Goal: Browse casually

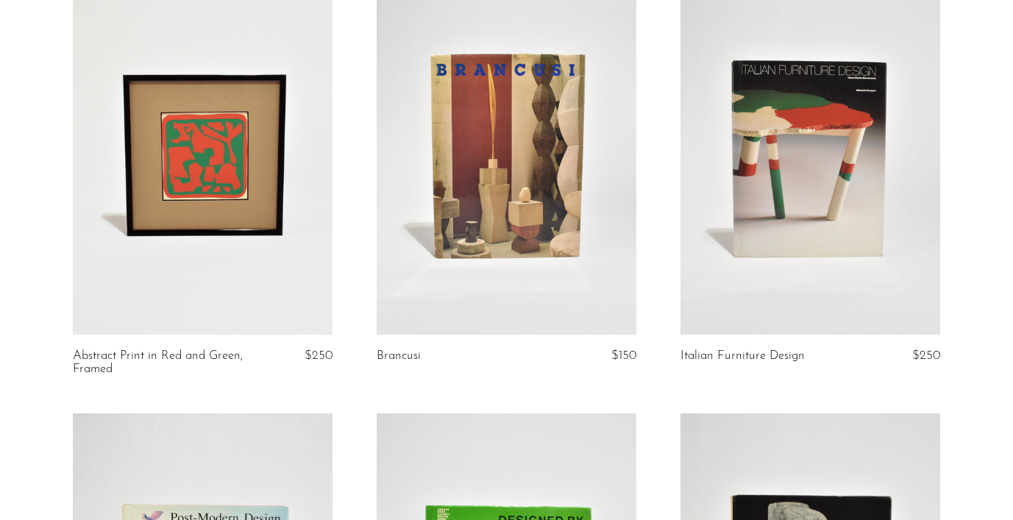
scroll to position [3171, 0]
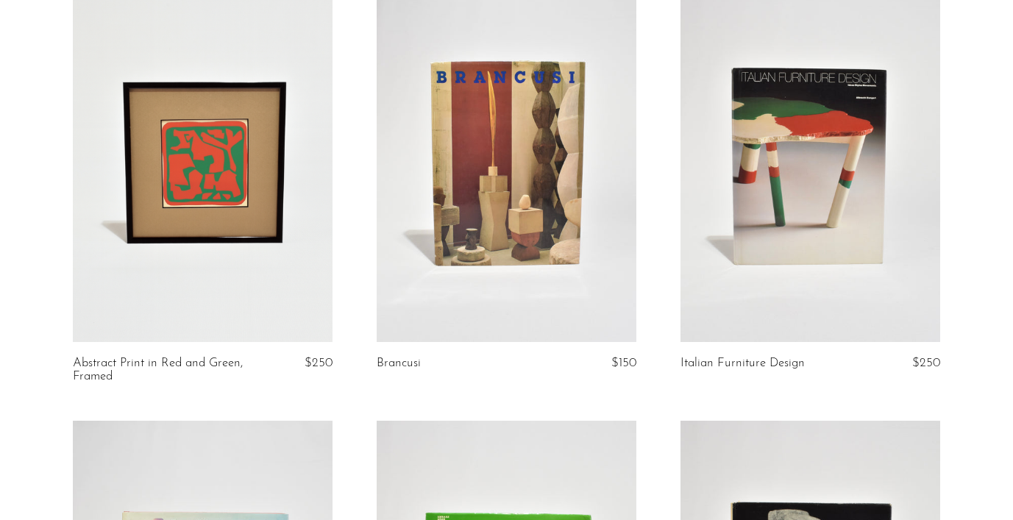
click at [763, 221] on link at bounding box center [810, 159] width 260 height 363
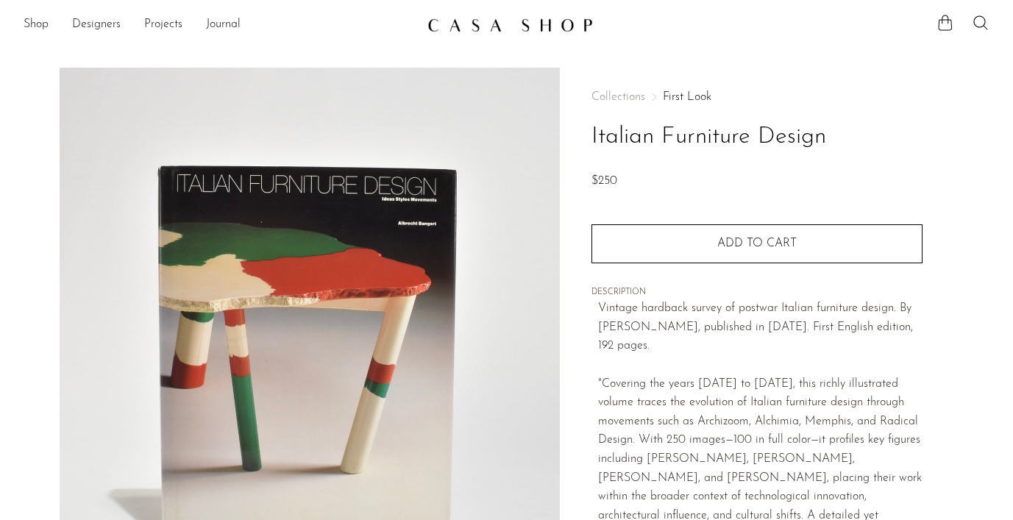
scroll to position [193, 0]
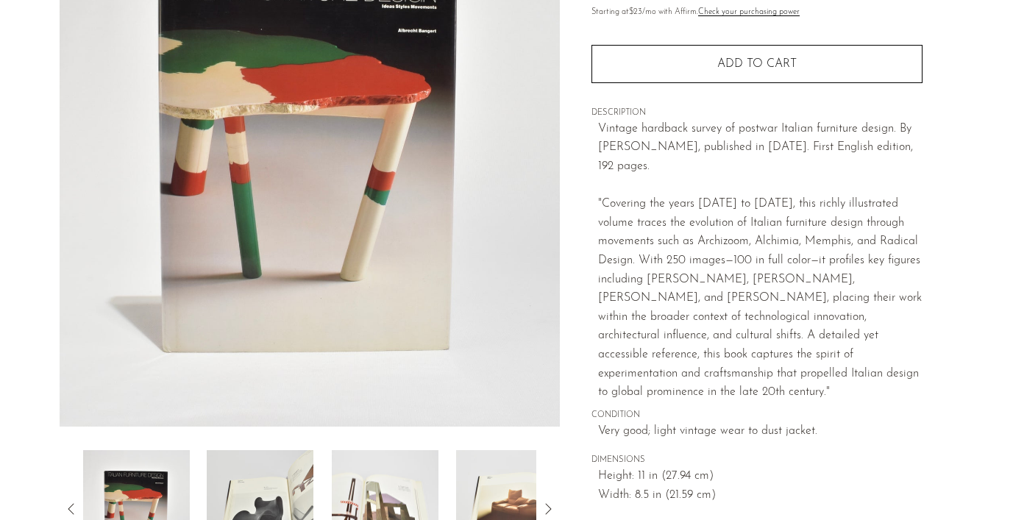
click at [280, 465] on img at bounding box center [260, 509] width 107 height 118
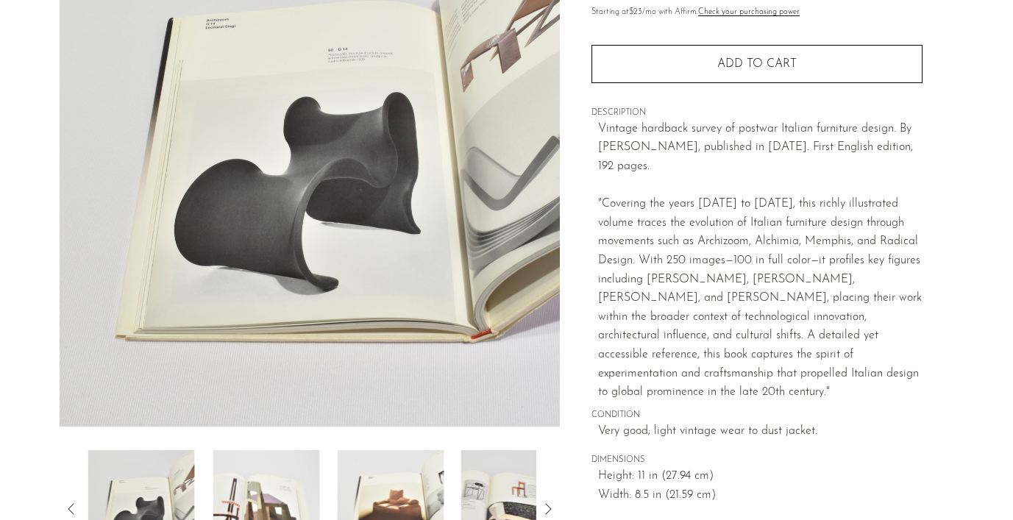
scroll to position [152, 0]
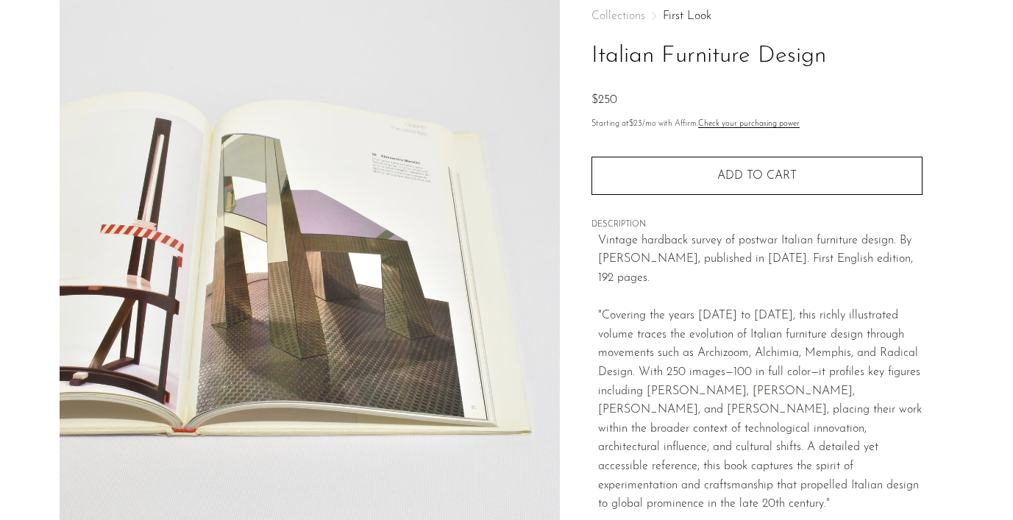
scroll to position [24, 0]
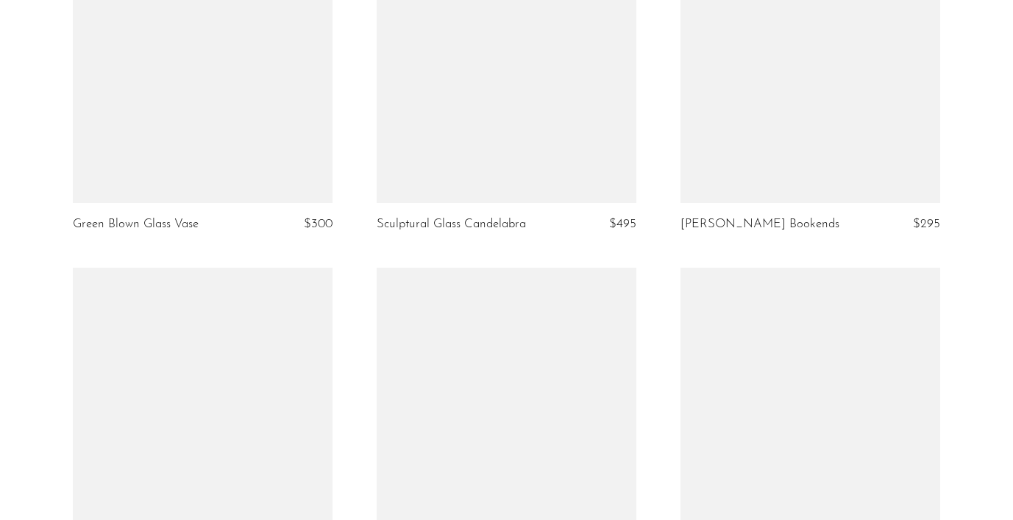
scroll to position [805, 0]
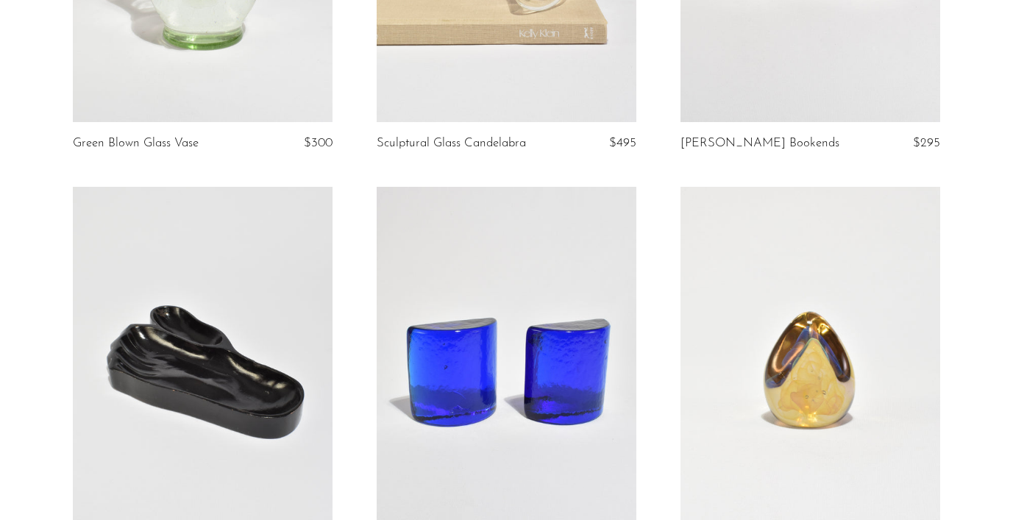
click at [204, 307] on link at bounding box center [203, 368] width 260 height 363
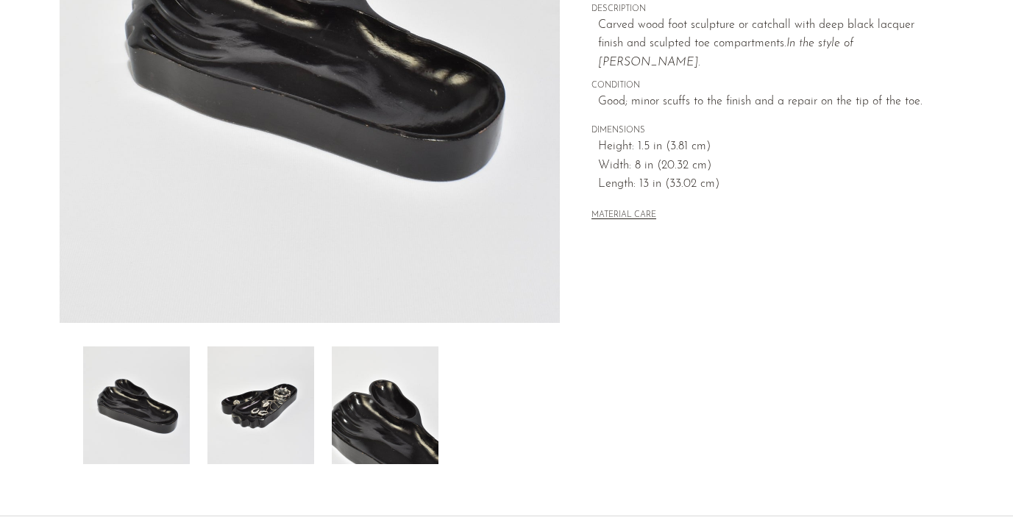
click at [285, 440] on img at bounding box center [260, 405] width 107 height 118
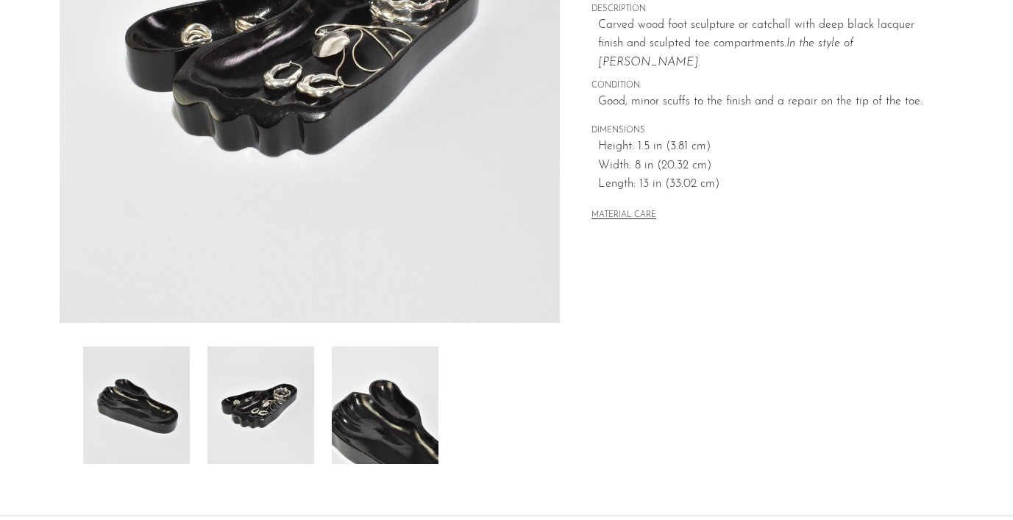
scroll to position [252, 0]
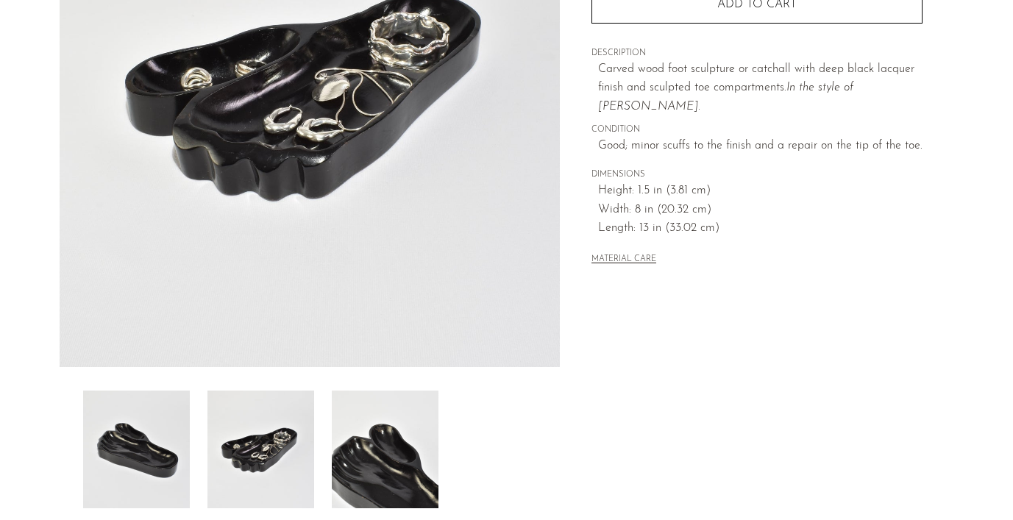
click at [138, 440] on img at bounding box center [136, 450] width 107 height 118
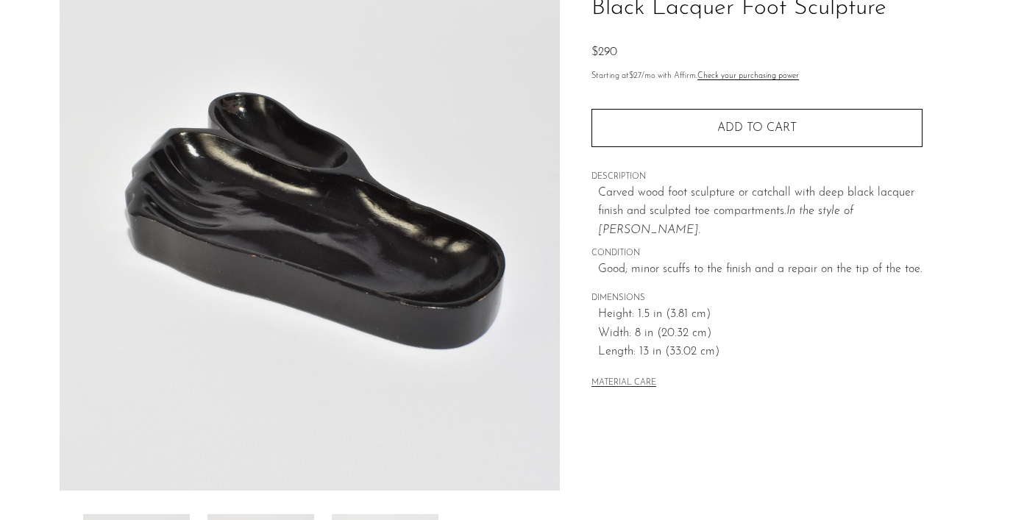
scroll to position [75, 0]
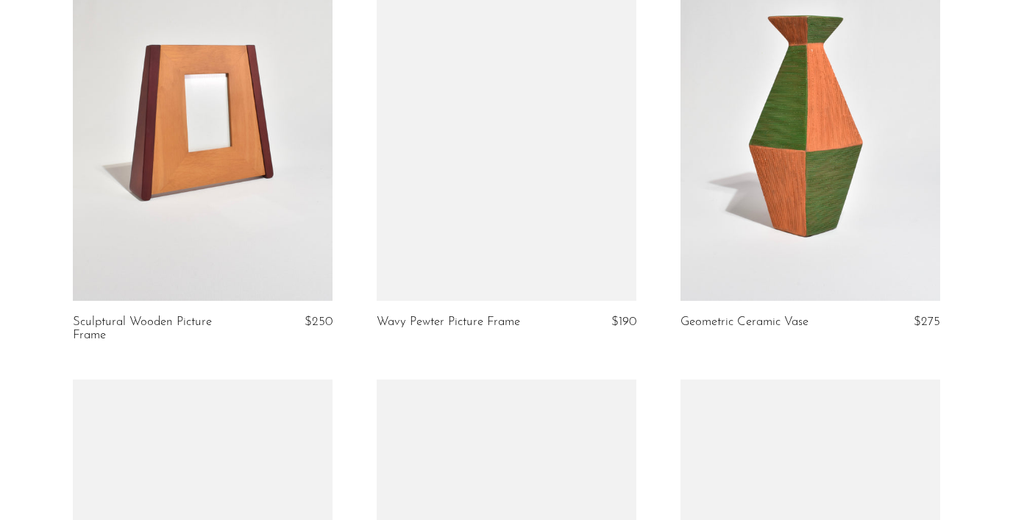
scroll to position [2004, 0]
